Goal: Information Seeking & Learning: Check status

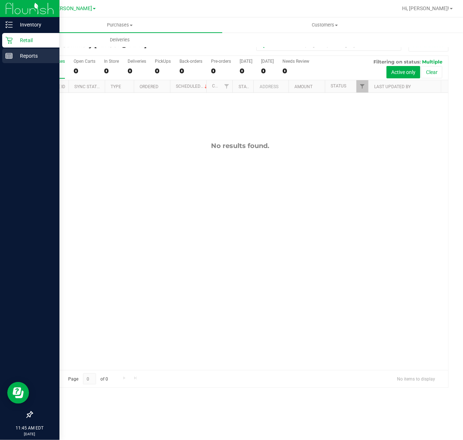
click at [18, 54] on p "Reports" at bounding box center [35, 56] width 44 height 9
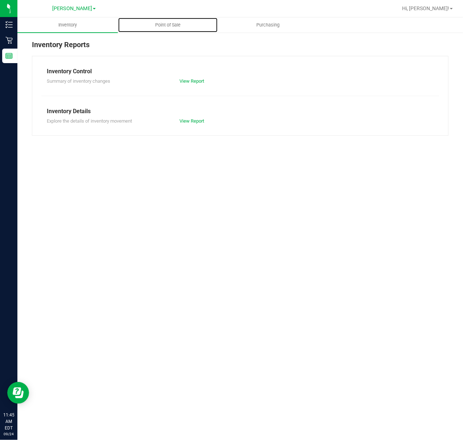
click at [168, 22] on span "Point of Sale" at bounding box center [167, 25] width 45 height 7
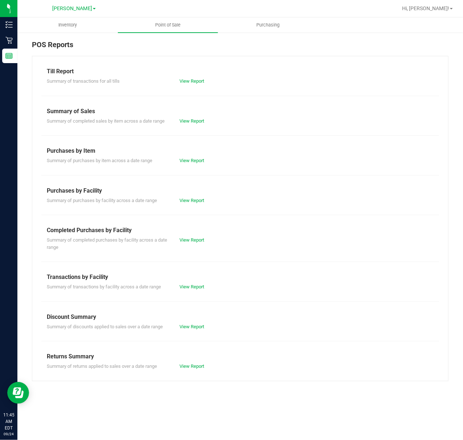
click at [205, 242] on div "View Report" at bounding box center [207, 240] width 66 height 7
click at [196, 239] on link "View Report" at bounding box center [192, 239] width 25 height 5
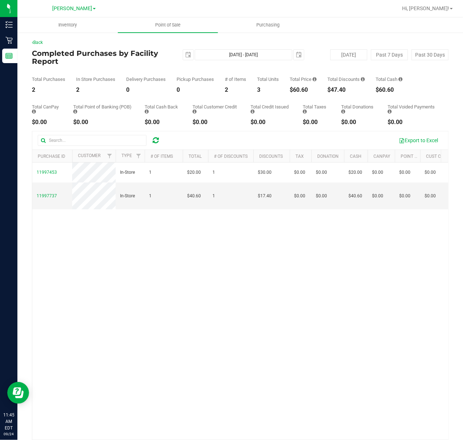
click at [163, 239] on div "11997453 In-Store 1 $20.00 1 $30.00 $0.00 $0.00 $20.00 $0.00 $0.00 $0.00 $0.00 …" at bounding box center [240, 301] width 416 height 277
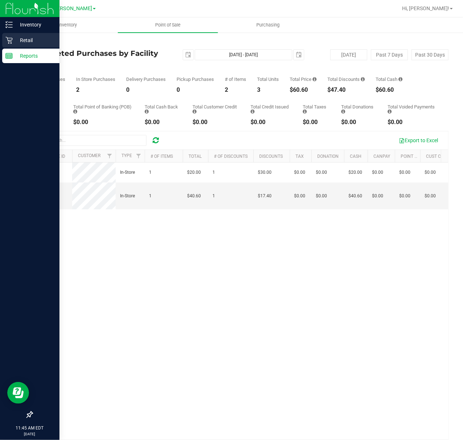
click at [3, 38] on div "Retail" at bounding box center [30, 40] width 57 height 15
